Goal: Task Accomplishment & Management: Use online tool/utility

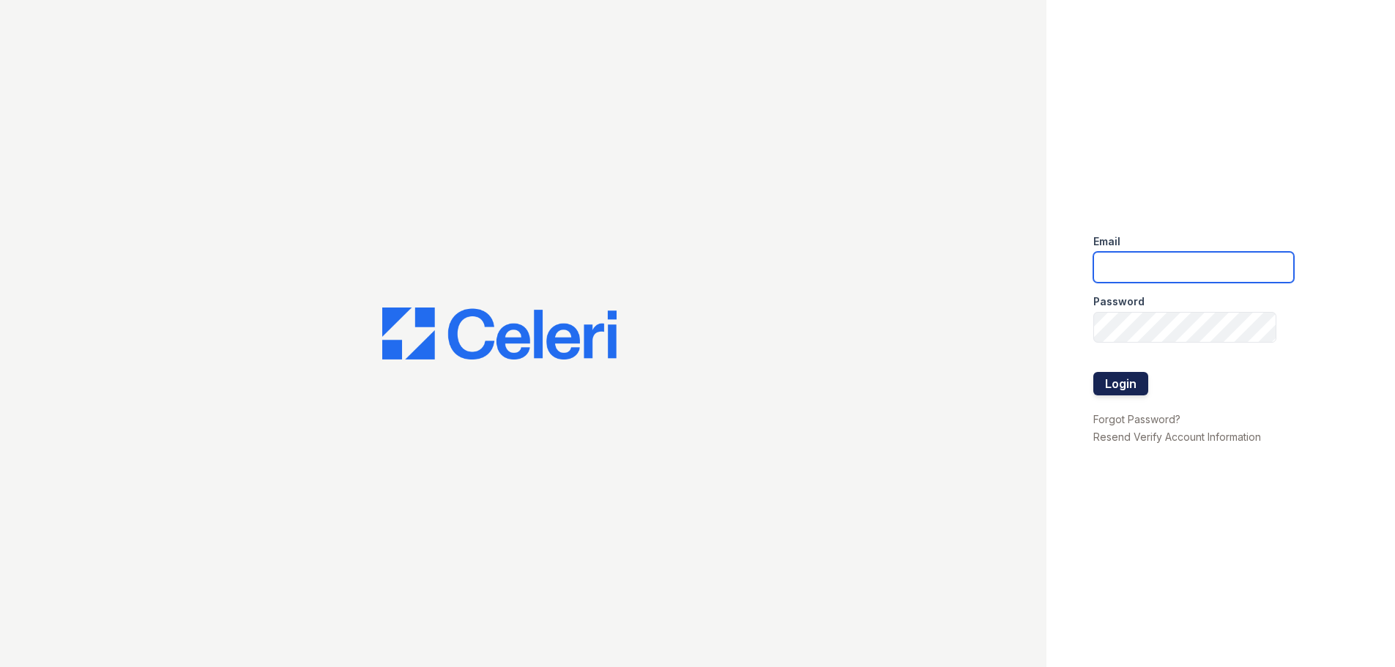
type input "[PERSON_NAME][EMAIL_ADDRESS][DOMAIN_NAME]"
click at [1131, 384] on button "Login" at bounding box center [1121, 383] width 55 height 23
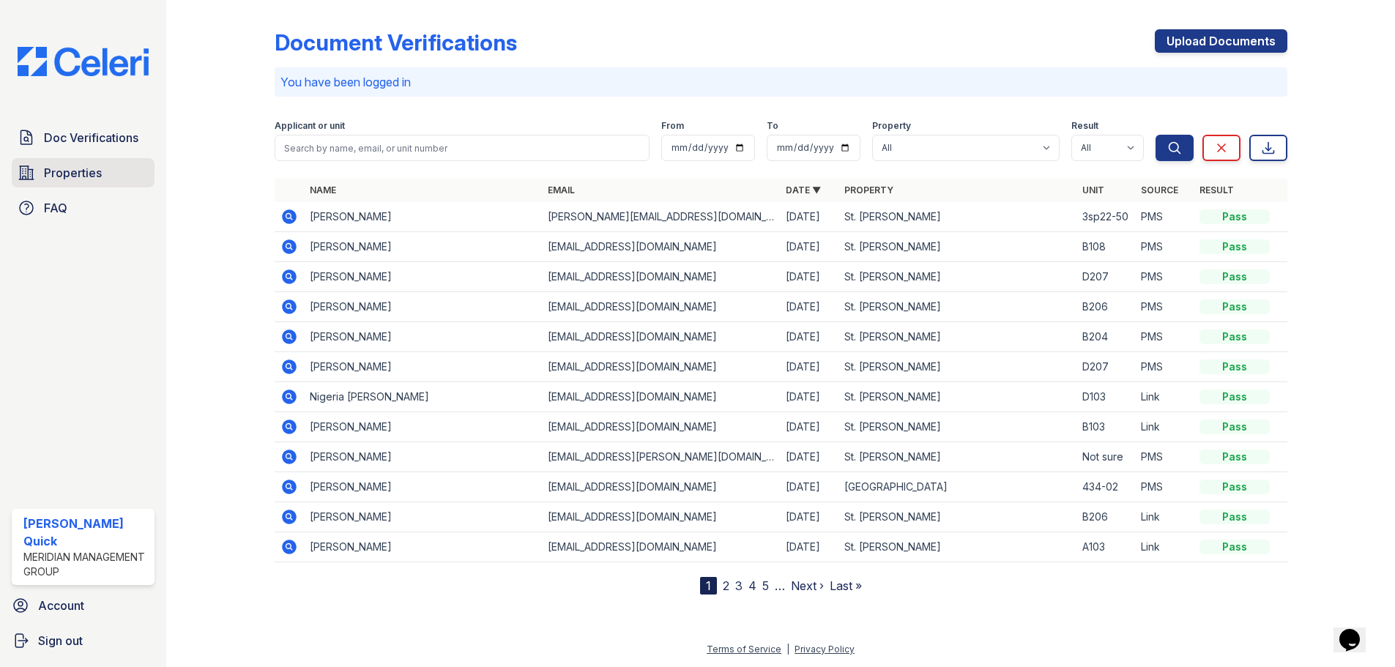
click at [104, 175] on link "Properties" at bounding box center [83, 172] width 143 height 29
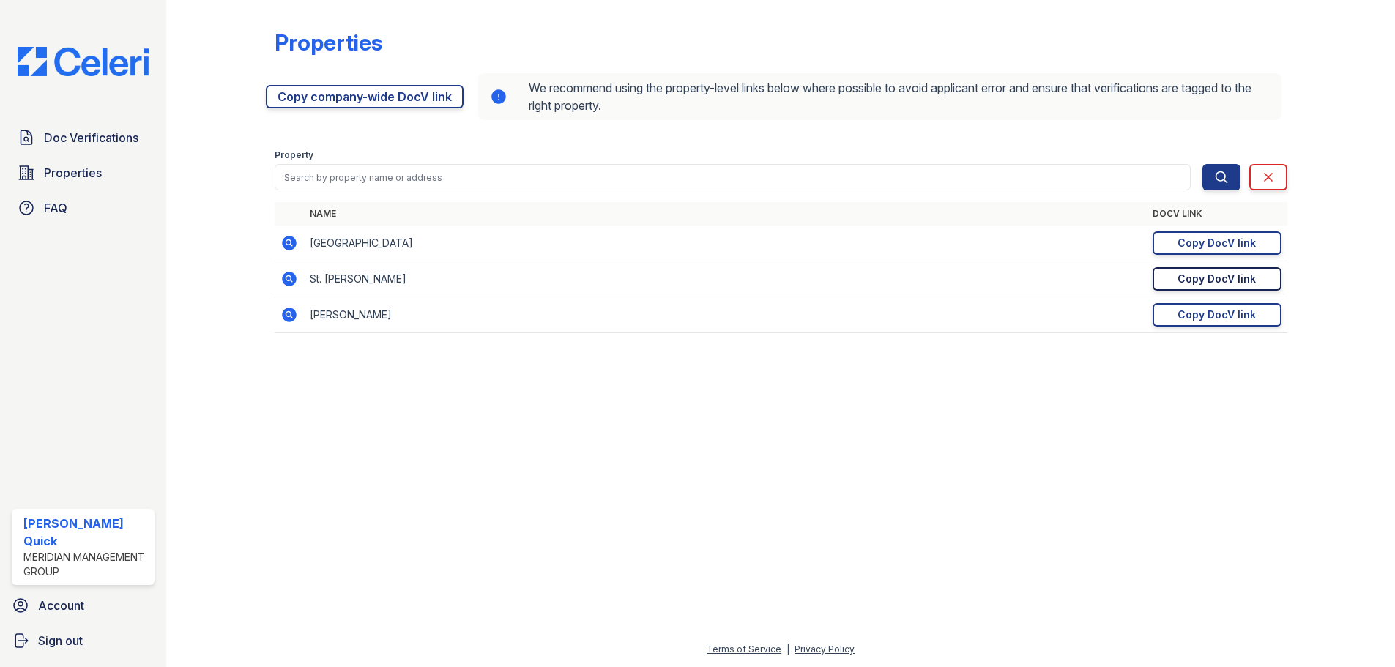
click at [1251, 276] on div "Copy DocV link" at bounding box center [1217, 279] width 78 height 15
click at [119, 141] on span "Doc Verifications" at bounding box center [91, 138] width 94 height 18
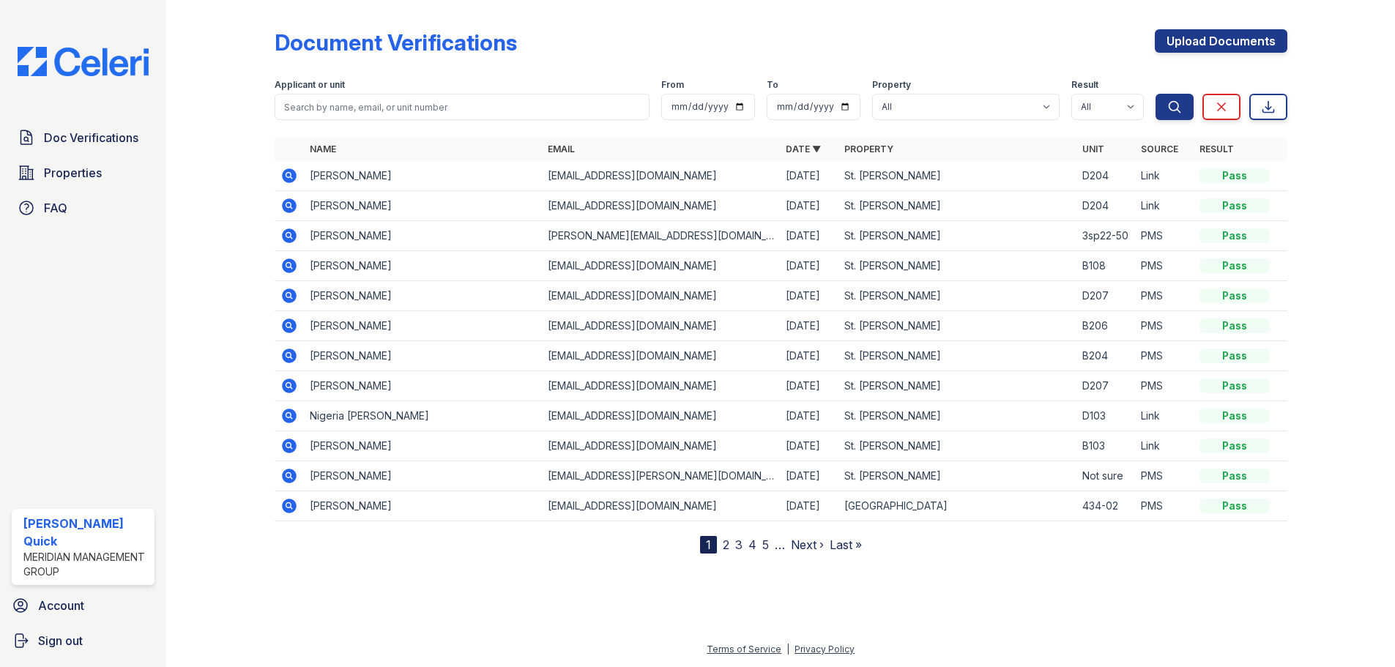
click at [290, 178] on icon at bounding box center [289, 175] width 15 height 15
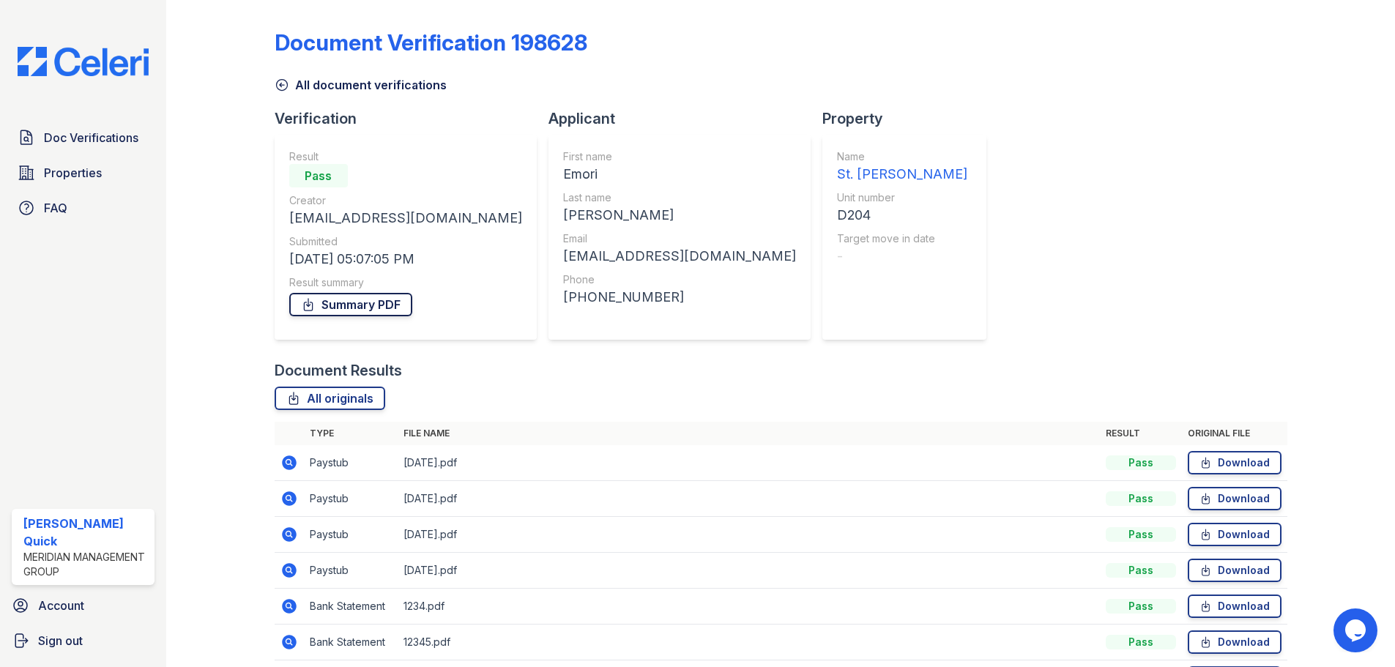
click at [379, 306] on link "Summary PDF" at bounding box center [350, 304] width 123 height 23
